Goal: Information Seeking & Learning: Learn about a topic

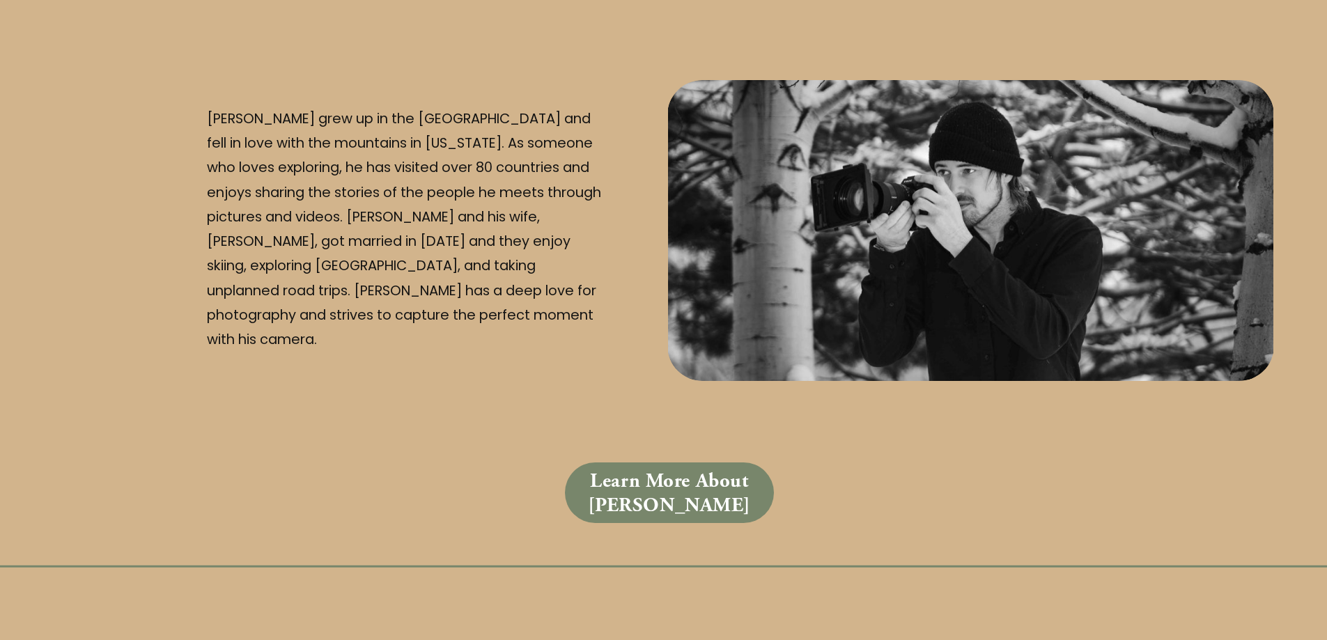
scroll to position [4598, 0]
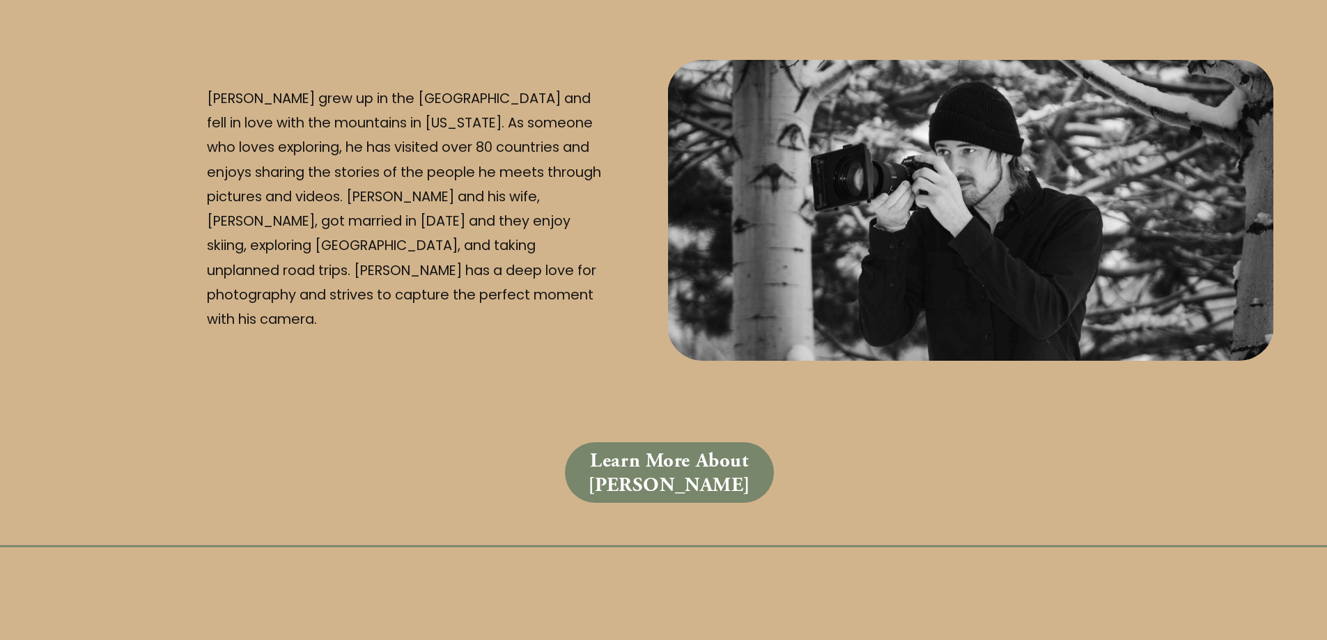
click at [633, 442] on link "Learn More About Dale" at bounding box center [669, 472] width 209 height 60
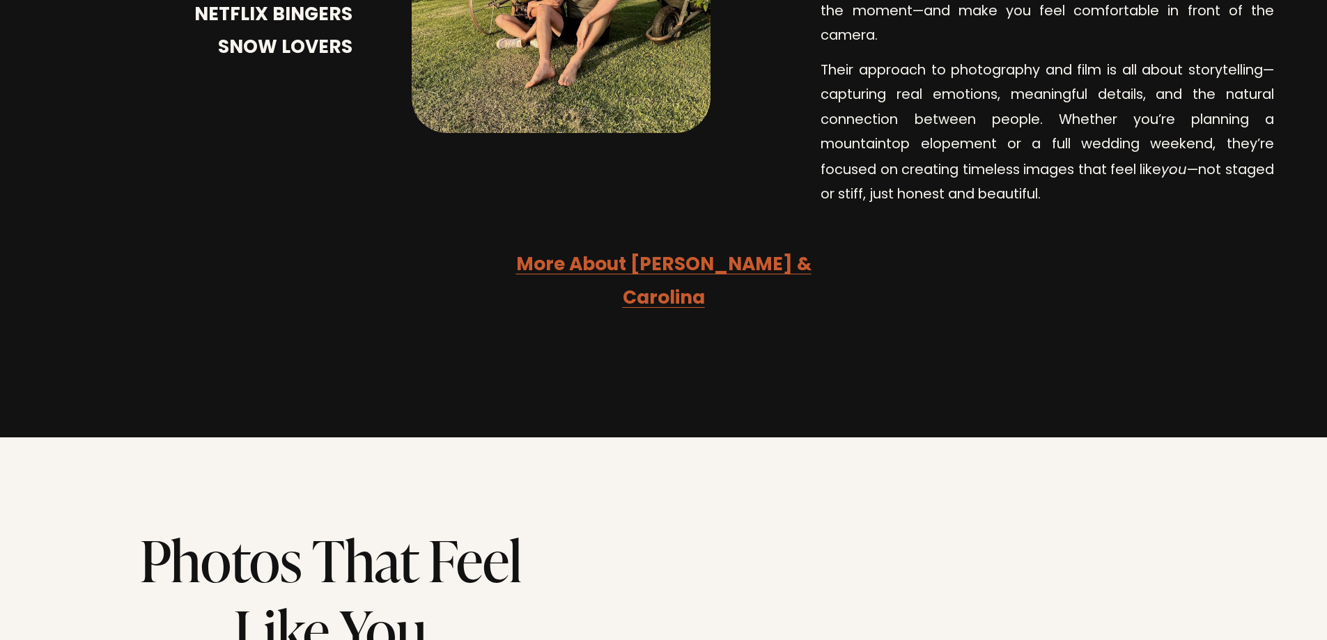
scroll to position [3274, 0]
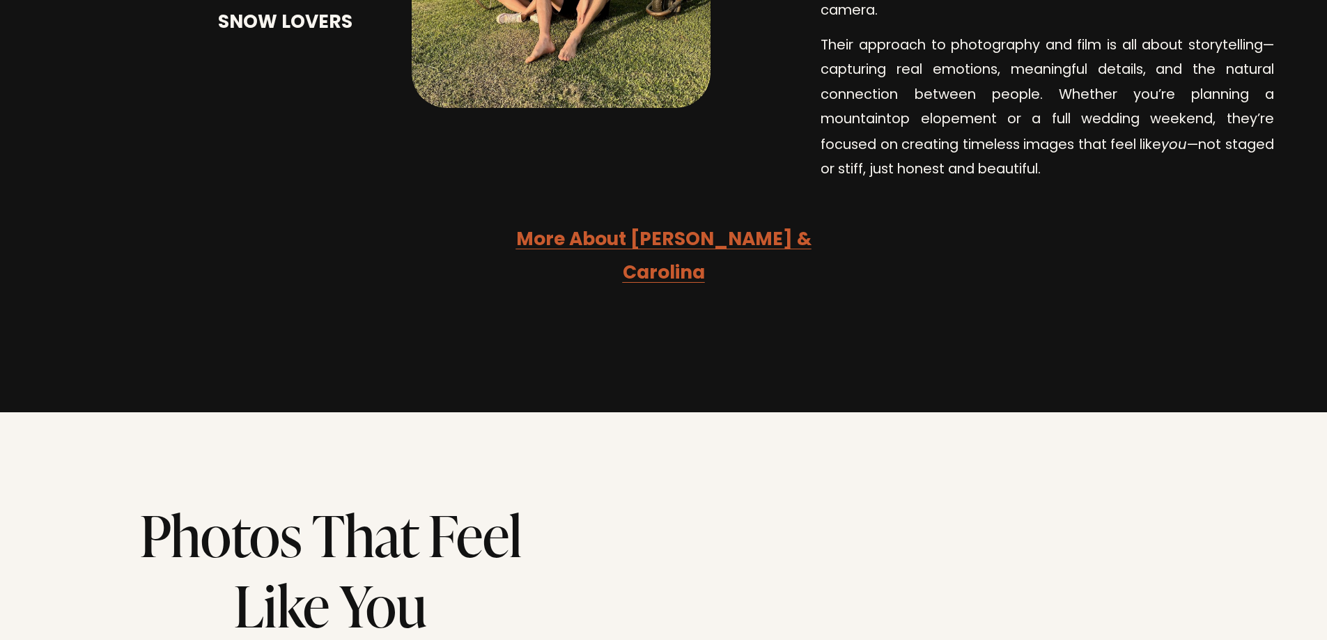
click at [620, 225] on strong "More About [PERSON_NAME] & Carolina" at bounding box center [663, 257] width 295 height 65
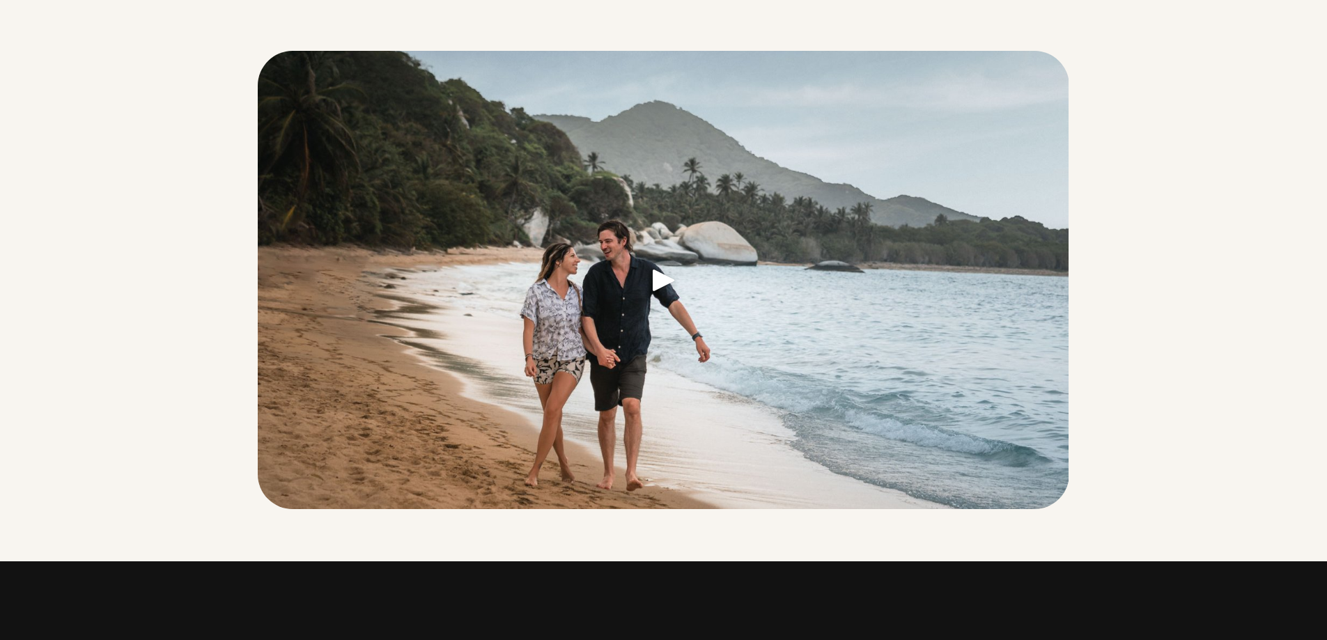
scroll to position [279, 0]
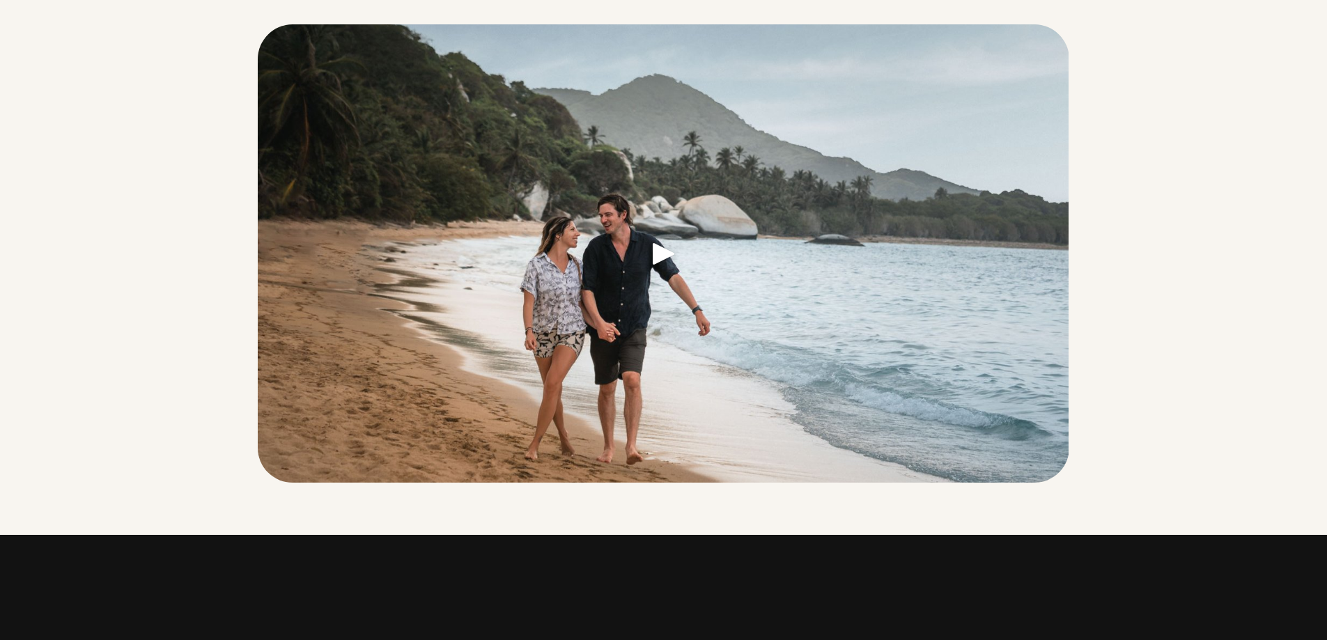
click at [658, 247] on link at bounding box center [664, 257] width 812 height 467
